Goal: Information Seeking & Learning: Check status

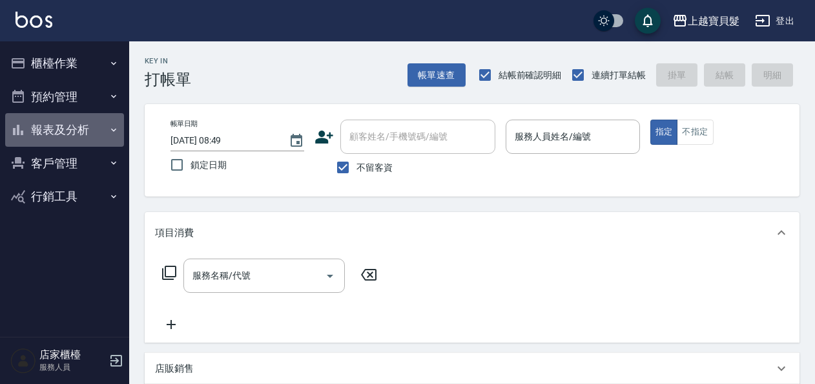
click at [85, 123] on button "報表及分析" at bounding box center [64, 130] width 119 height 34
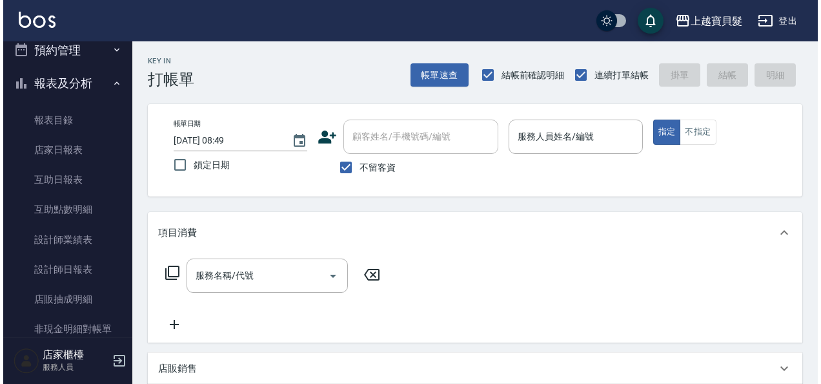
scroll to position [65, 0]
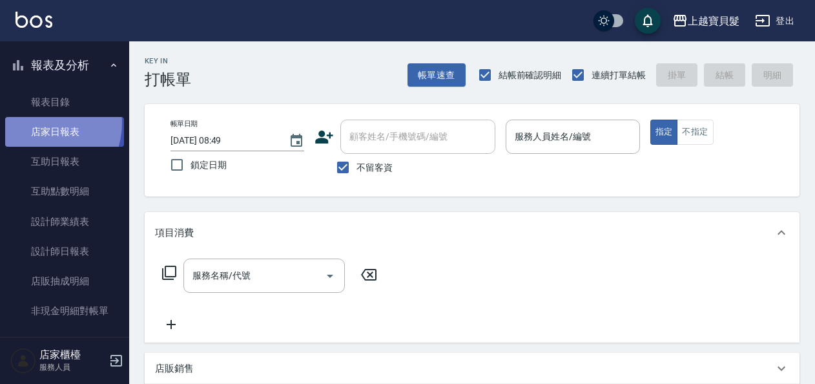
click at [40, 123] on link "店家日報表" at bounding box center [64, 132] width 119 height 30
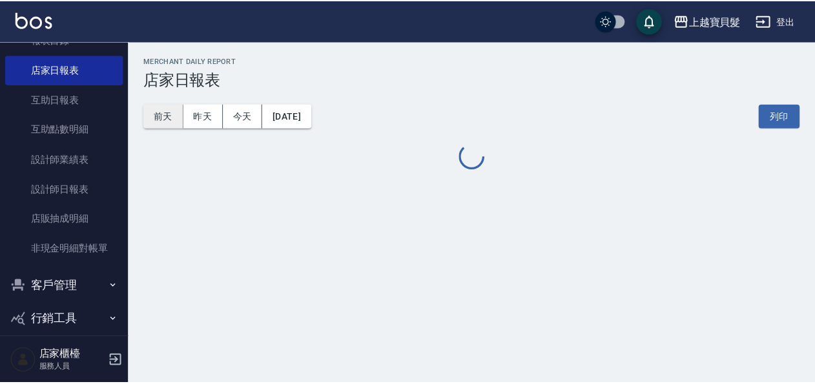
scroll to position [141, 0]
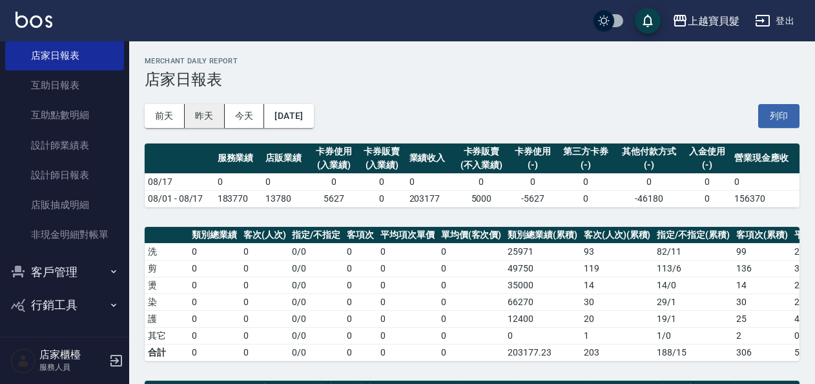
click at [220, 123] on button "昨天" at bounding box center [205, 116] width 40 height 24
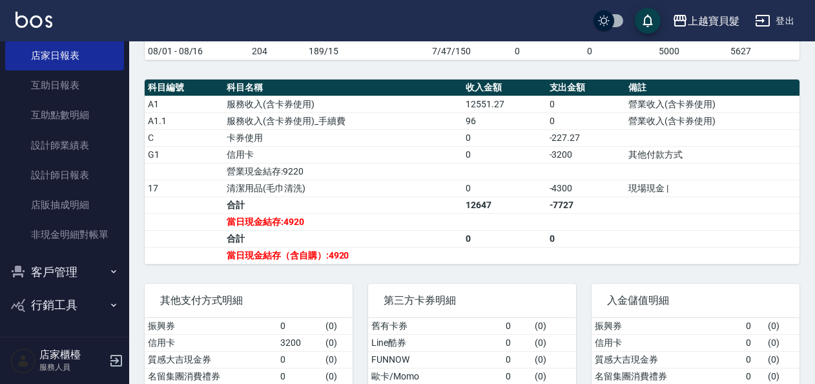
scroll to position [406, 0]
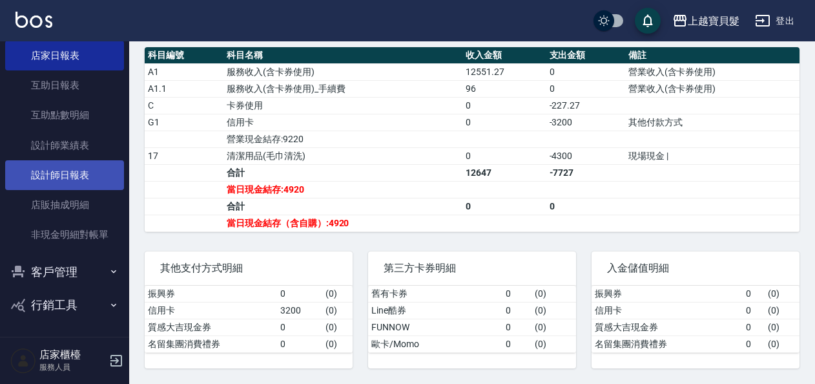
click at [88, 169] on link "設計師日報表" at bounding box center [64, 175] width 119 height 30
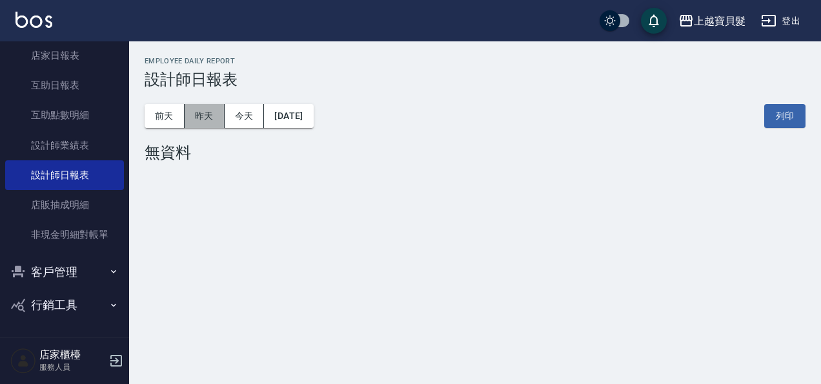
click at [213, 117] on button "昨天" at bounding box center [205, 116] width 40 height 24
